Goal: Find specific page/section: Find specific page/section

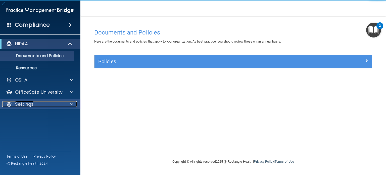
click at [70, 105] on span at bounding box center [71, 104] width 3 height 6
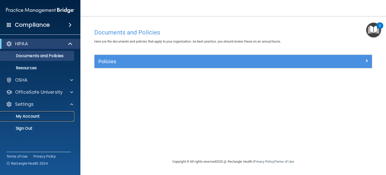
click at [30, 118] on p "My Account" at bounding box center [37, 116] width 69 height 5
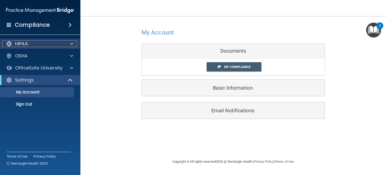
click at [72, 43] on span at bounding box center [71, 44] width 3 height 6
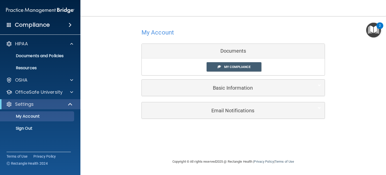
click at [69, 24] on span at bounding box center [70, 25] width 3 height 6
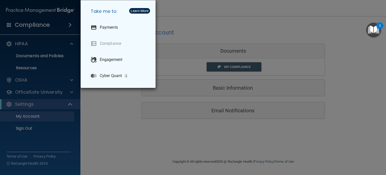
click at [69, 24] on div "Take me to: Payments Compliance Engagement Cyber Quant" at bounding box center [193, 87] width 386 height 175
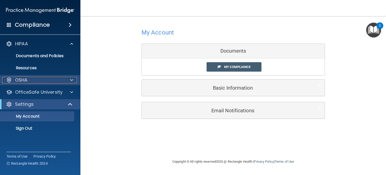
click at [71, 80] on span at bounding box center [71, 80] width 3 height 6
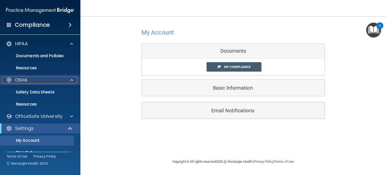
scroll to position [10, 0]
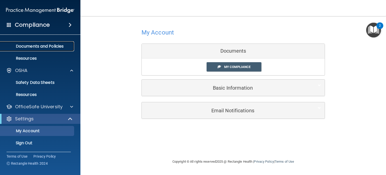
click at [56, 45] on p "Documents and Policies" at bounding box center [37, 46] width 69 height 5
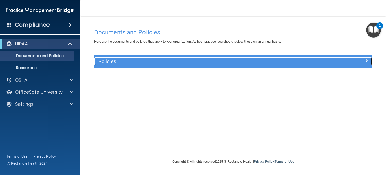
click at [104, 65] on div "Policies" at bounding box center [199, 61] width 208 height 8
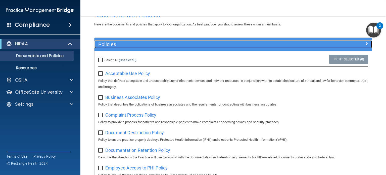
scroll to position [25, 0]
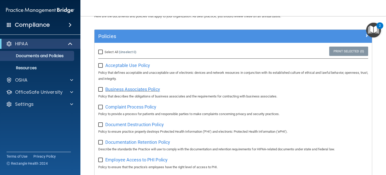
click at [122, 89] on span "Business Associates Policy" at bounding box center [132, 88] width 55 height 5
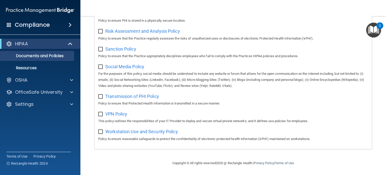
scroll to position [339, 0]
click at [21, 66] on p "Resources" at bounding box center [37, 67] width 69 height 5
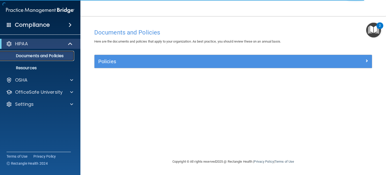
click at [49, 55] on p "Documents and Policies" at bounding box center [37, 55] width 69 height 5
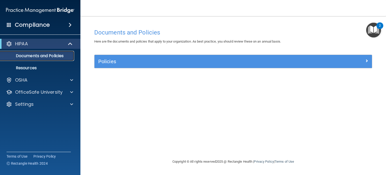
click at [49, 55] on p "Documents and Policies" at bounding box center [37, 55] width 69 height 5
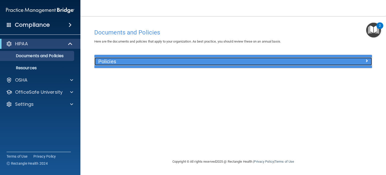
click at [120, 59] on h5 "Policies" at bounding box center [198, 62] width 201 height 6
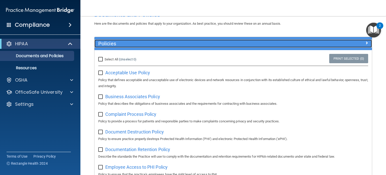
scroll to position [25, 0]
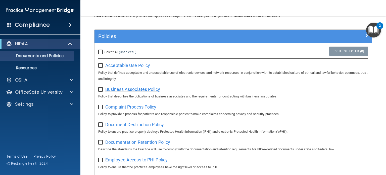
click at [120, 89] on span "Business Associates Policy" at bounding box center [132, 88] width 55 height 5
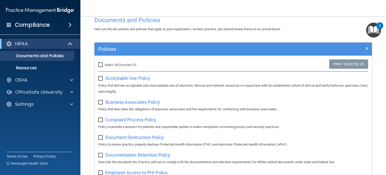
scroll to position [0, 0]
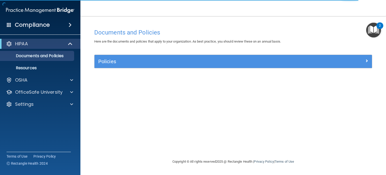
click at [69, 25] on span at bounding box center [70, 25] width 3 height 6
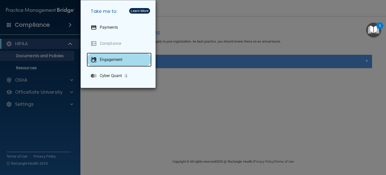
click at [106, 59] on p "Engagement" at bounding box center [111, 59] width 23 height 5
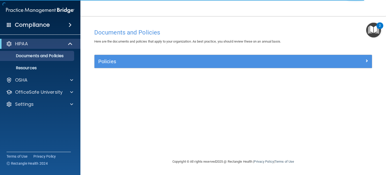
click at [11, 24] on span at bounding box center [9, 24] width 5 height 5
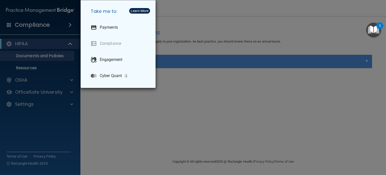
click at [11, 24] on div "Take me to: Payments Compliance Engagement Cyber Quant" at bounding box center [193, 87] width 386 height 175
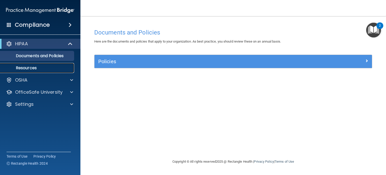
click at [35, 67] on p "Resources" at bounding box center [37, 67] width 69 height 5
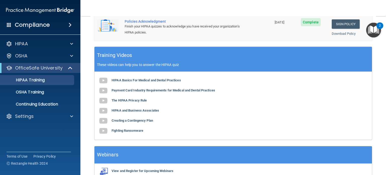
scroll to position [203, 0]
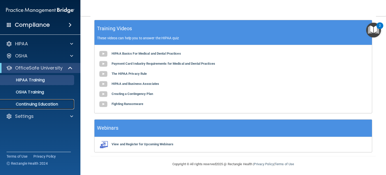
click at [32, 102] on p "Continuing Education" at bounding box center [37, 104] width 69 height 5
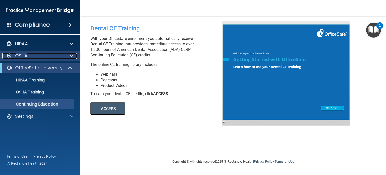
click at [71, 55] on span at bounding box center [71, 56] width 3 height 6
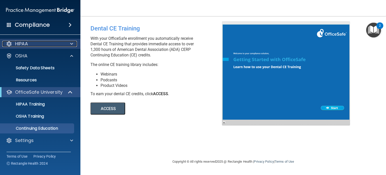
click at [71, 44] on span at bounding box center [71, 44] width 3 height 6
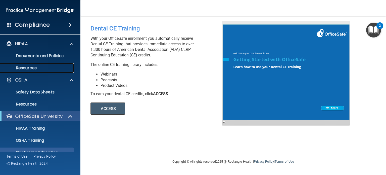
click at [27, 70] on p "Resources" at bounding box center [37, 67] width 69 height 5
